Goal: Information Seeking & Learning: Check status

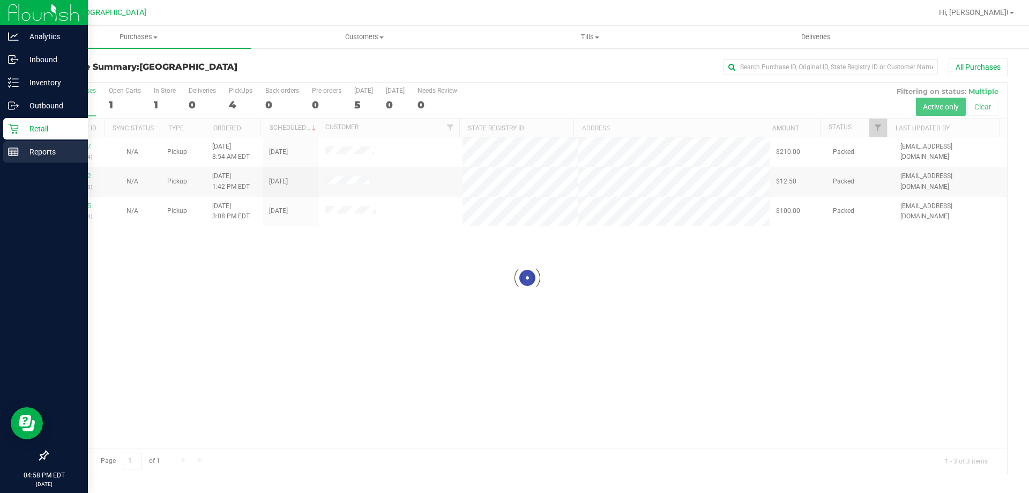
click at [17, 152] on icon at bounding box center [13, 151] width 11 height 11
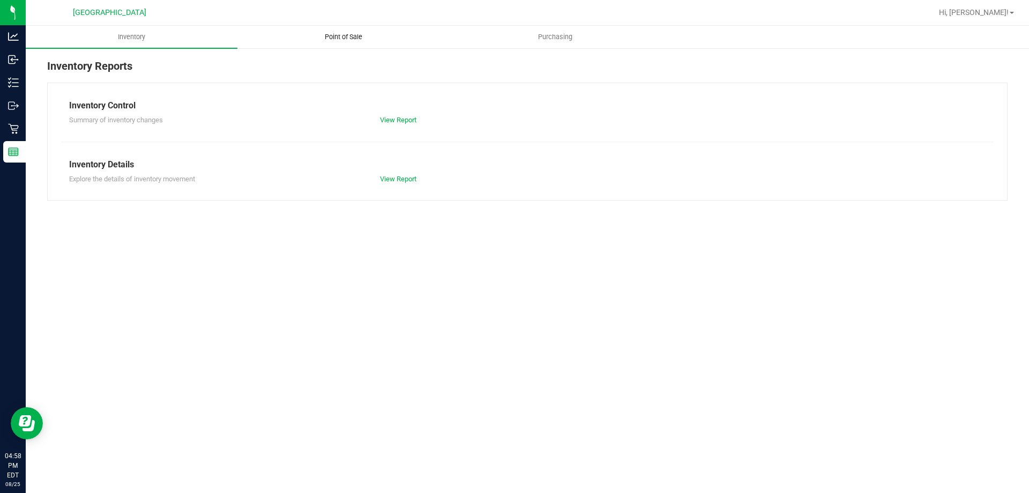
click at [340, 39] on span "Point of Sale" at bounding box center [343, 37] width 66 height 10
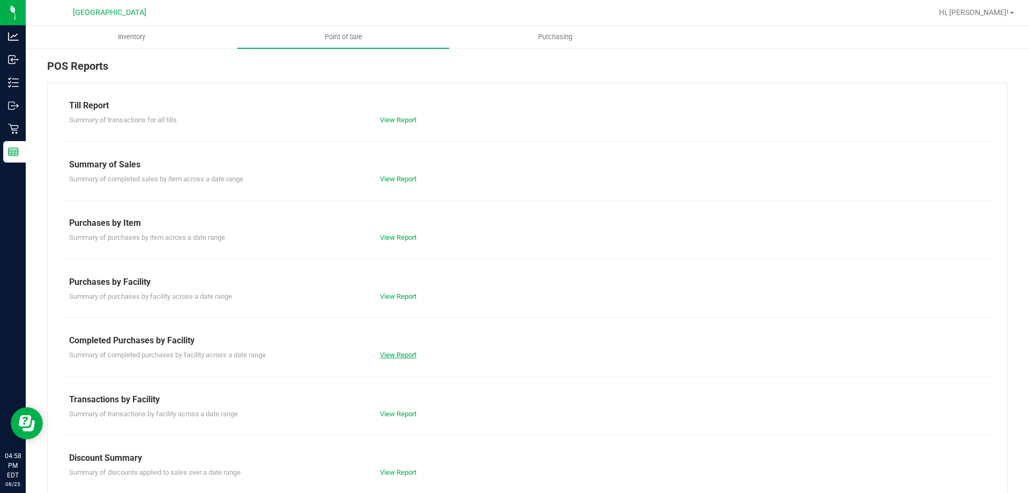
click at [411, 356] on link "View Report" at bounding box center [398, 355] width 36 height 8
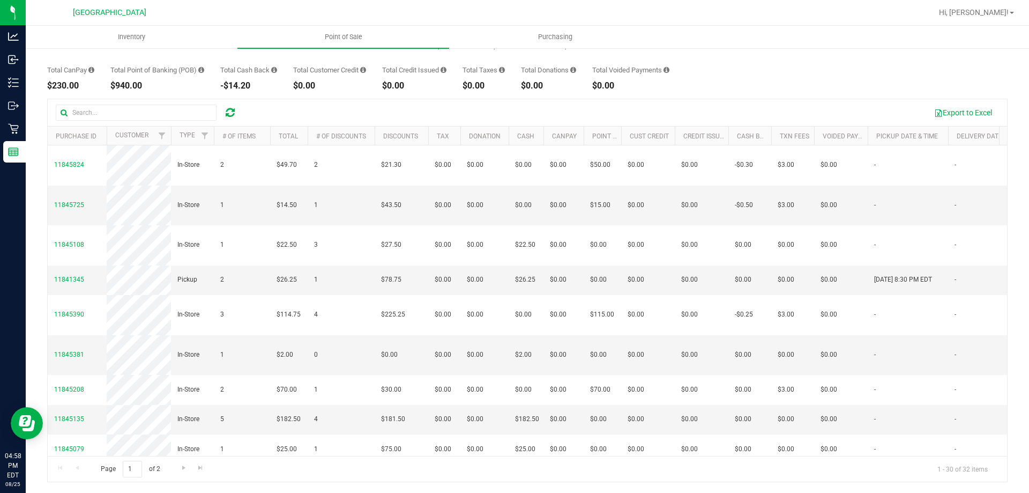
drag, startPoint x: 868, startPoint y: 359, endPoint x: 32, endPoint y: 167, distance: 857.9
click at [32, 167] on div "Back Completed Purchases by Facility Report [DATE] [DATE] - [DATE] [DATE] [DATE…" at bounding box center [528, 230] width 1004 height 526
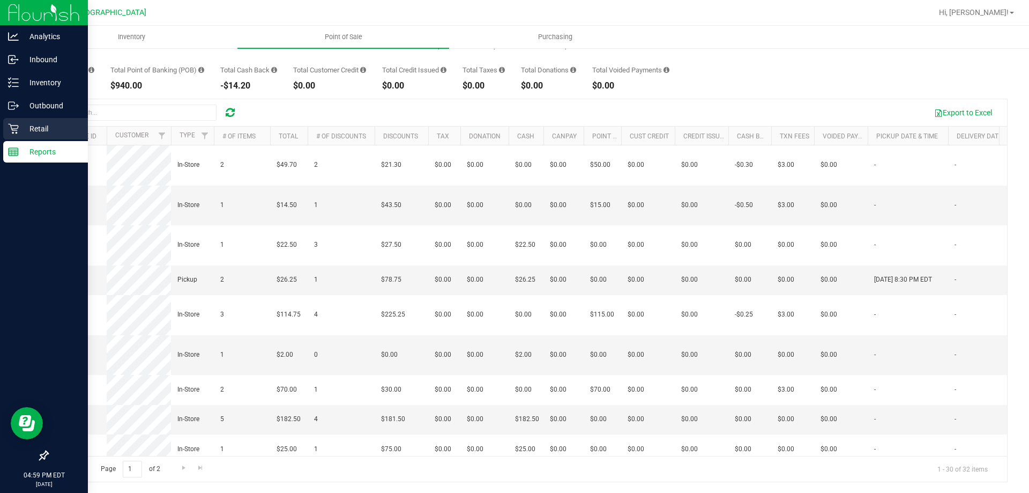
click at [14, 125] on icon at bounding box center [13, 129] width 10 height 10
